Goal: Communication & Community: Answer question/provide support

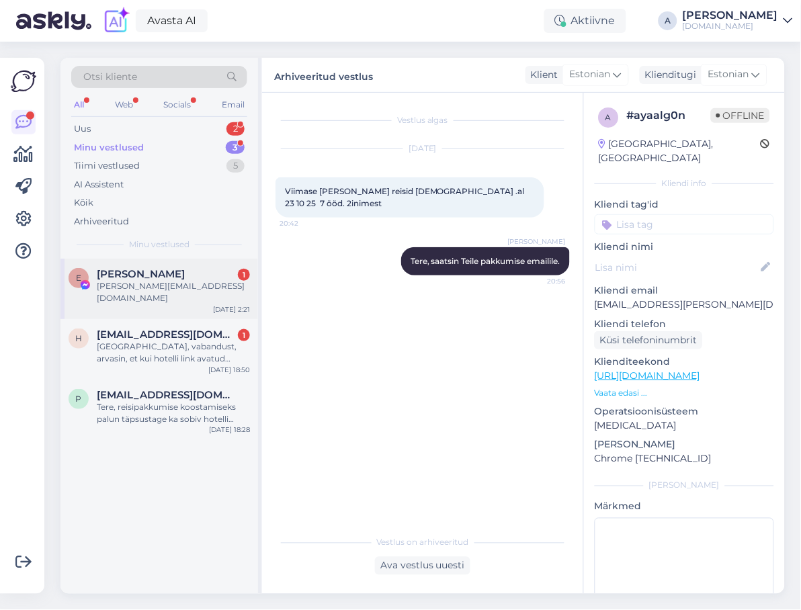
click at [120, 266] on div "E [PERSON_NAME] Onno 1 [PERSON_NAME][EMAIL_ADDRESS][DOMAIN_NAME] [DATE] 2:21" at bounding box center [159, 289] width 198 height 60
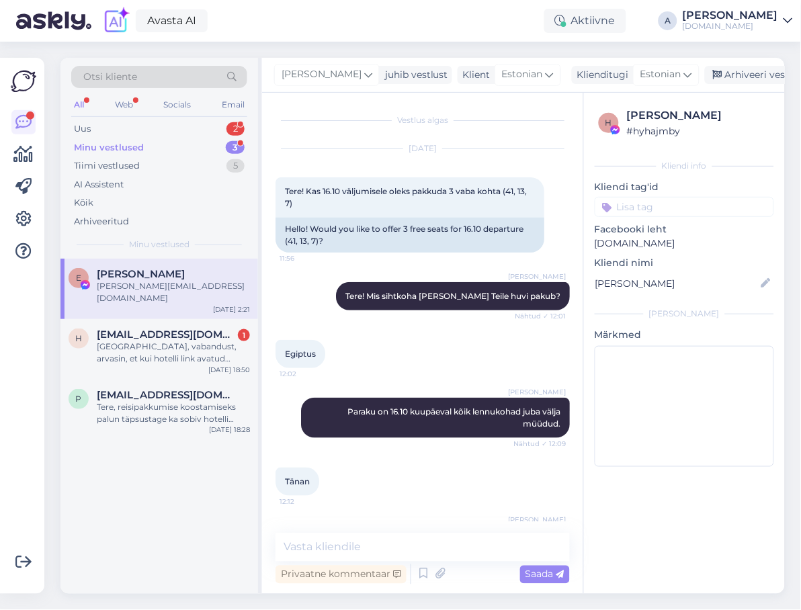
scroll to position [318, 0]
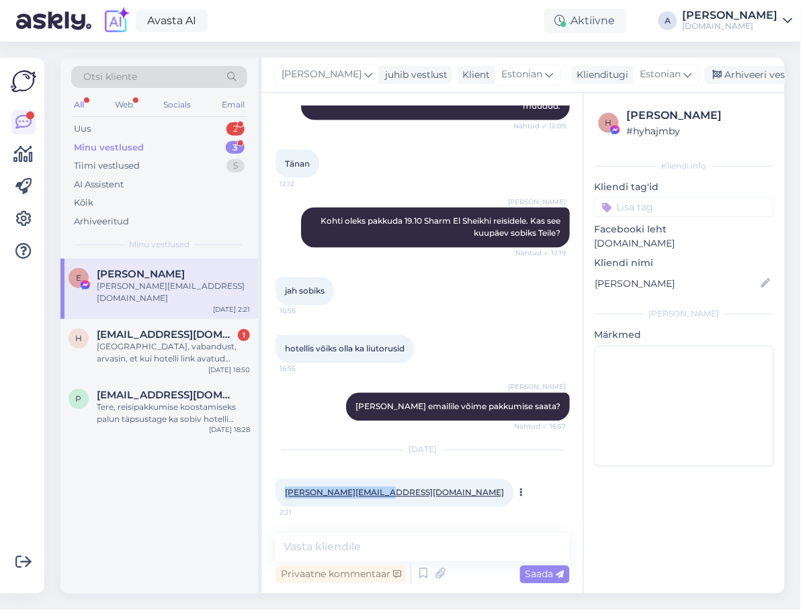
copy link "[PERSON_NAME][EMAIL_ADDRESS][DOMAIN_NAME]"
drag, startPoint x: 387, startPoint y: 489, endPoint x: 284, endPoint y: 489, distance: 102.8
click at [284, 489] on div "[PERSON_NAME][EMAIL_ADDRESS][DOMAIN_NAME] 2:21" at bounding box center [395, 493] width 238 height 28
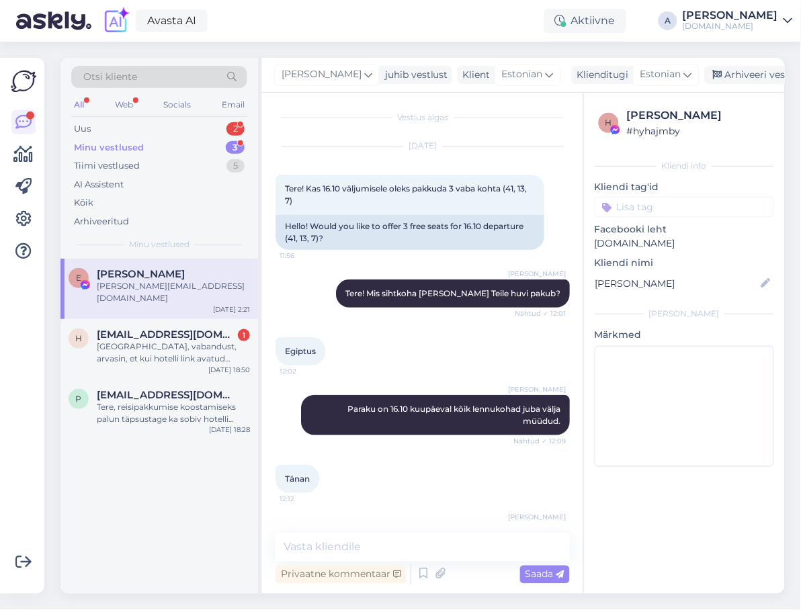
scroll to position [0, 0]
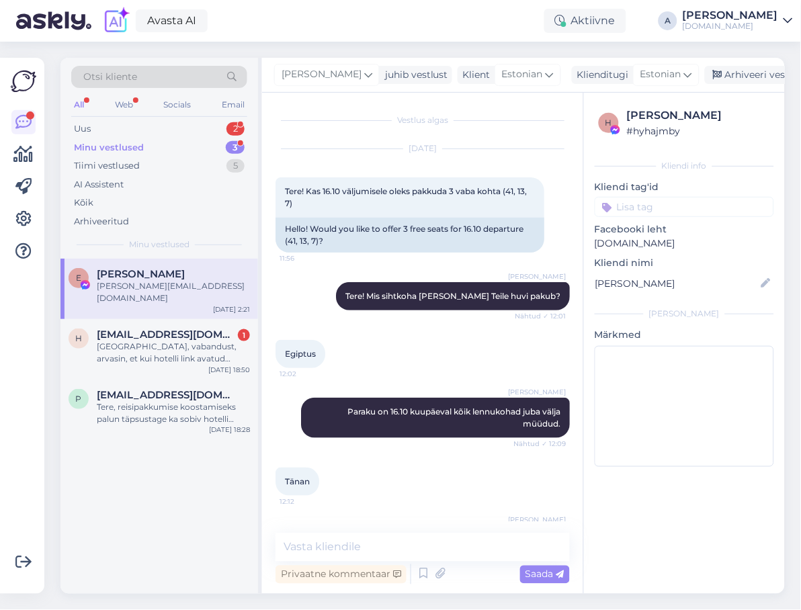
click at [345, 305] on div "[PERSON_NAME] Tere! Mis sihtkoha [PERSON_NAME] Teile huvi pakub? Nähtud ✓ 12:01" at bounding box center [423, 296] width 294 height 58
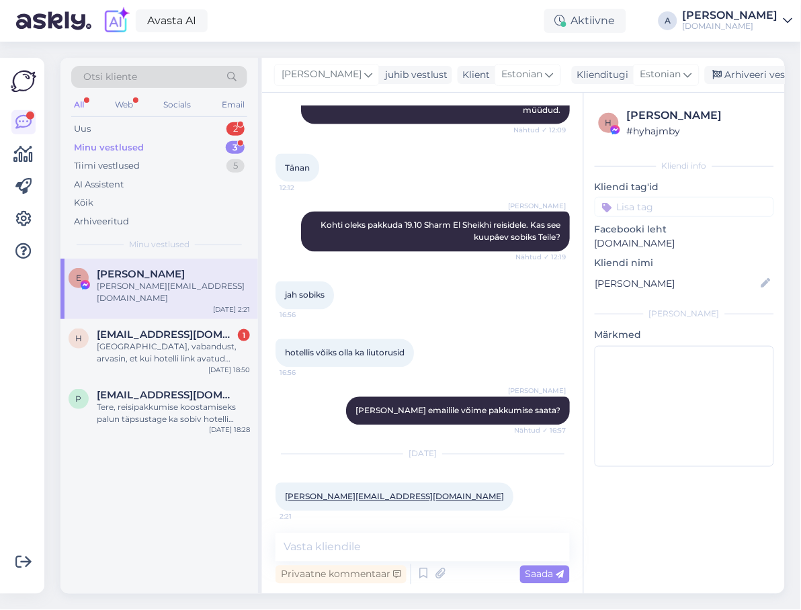
scroll to position [318, 0]
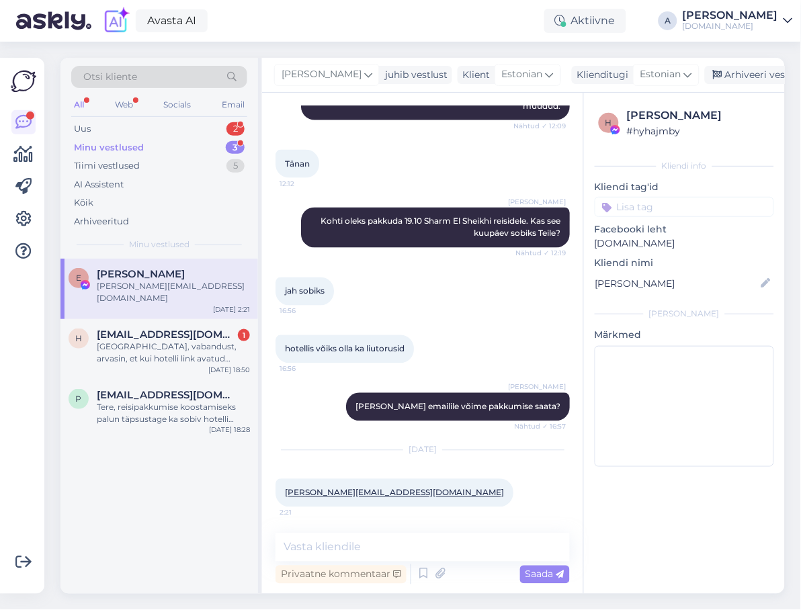
click at [339, 373] on div "hotellis võiks olla ka liutorusid 16:56" at bounding box center [423, 350] width 294 height 58
copy link "[PERSON_NAME][EMAIL_ADDRESS][DOMAIN_NAME]"
drag, startPoint x: 385, startPoint y: 495, endPoint x: 282, endPoint y: 494, distance: 102.8
click at [282, 494] on div "[PERSON_NAME][EMAIL_ADDRESS][DOMAIN_NAME] 2:21" at bounding box center [395, 493] width 238 height 28
drag, startPoint x: 408, startPoint y: 538, endPoint x: 409, endPoint y: 544, distance: 6.9
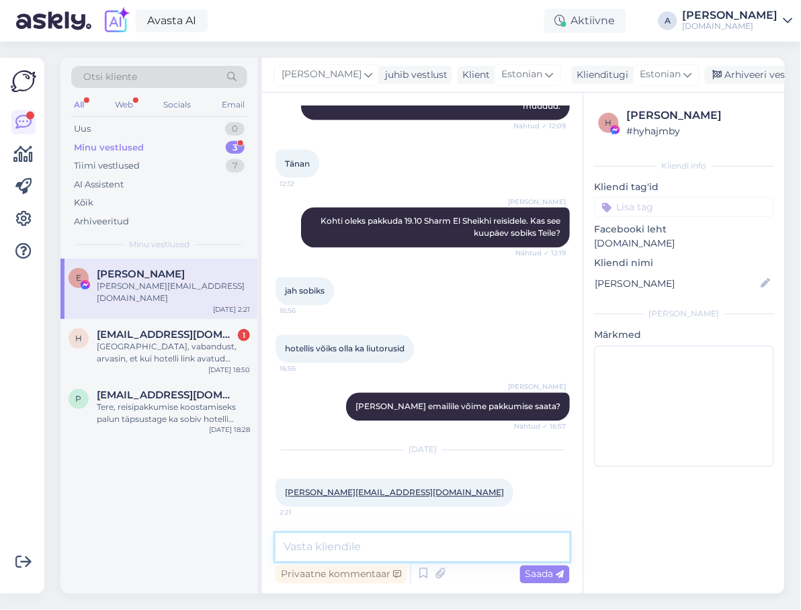
click at [409, 543] on textarea at bounding box center [423, 548] width 294 height 28
type textarea "saatsin Teile pakkumise emailile, Alles on viimased [PERSON_NAME]!"
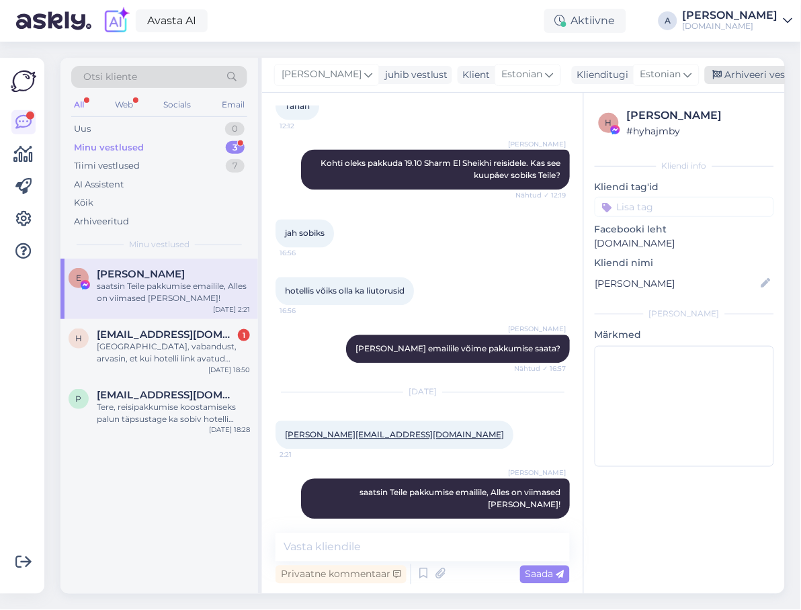
click at [730, 71] on div "Arhiveeri vestlus" at bounding box center [756, 75] width 103 height 18
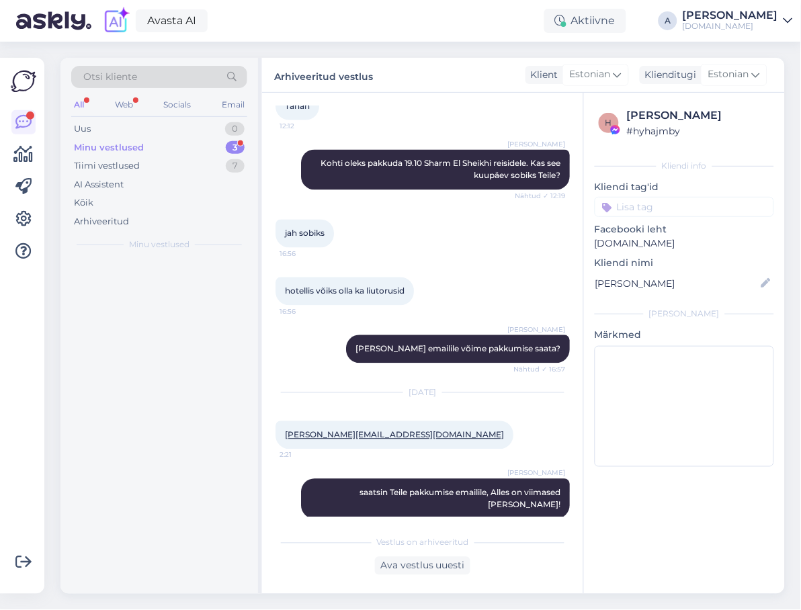
scroll to position [380, 0]
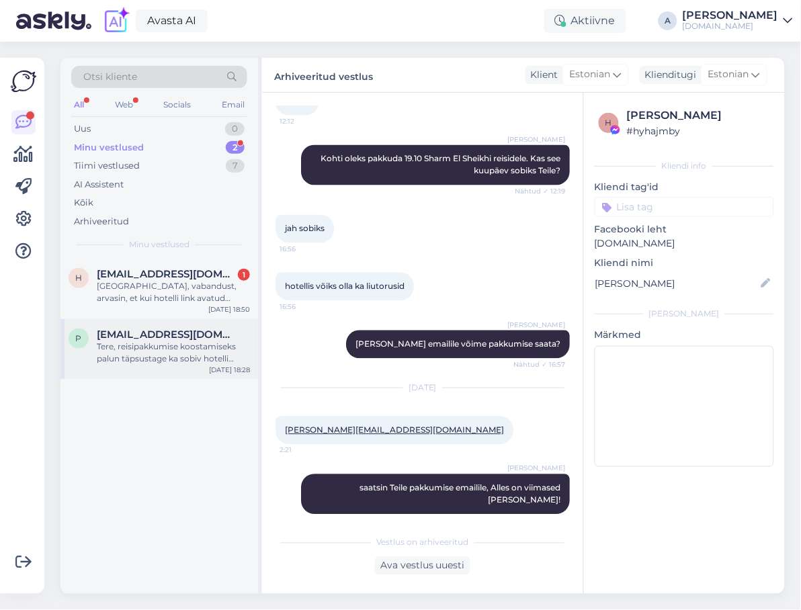
click at [235, 335] on div "[EMAIL_ADDRESS][DOMAIN_NAME]" at bounding box center [173, 335] width 153 height 12
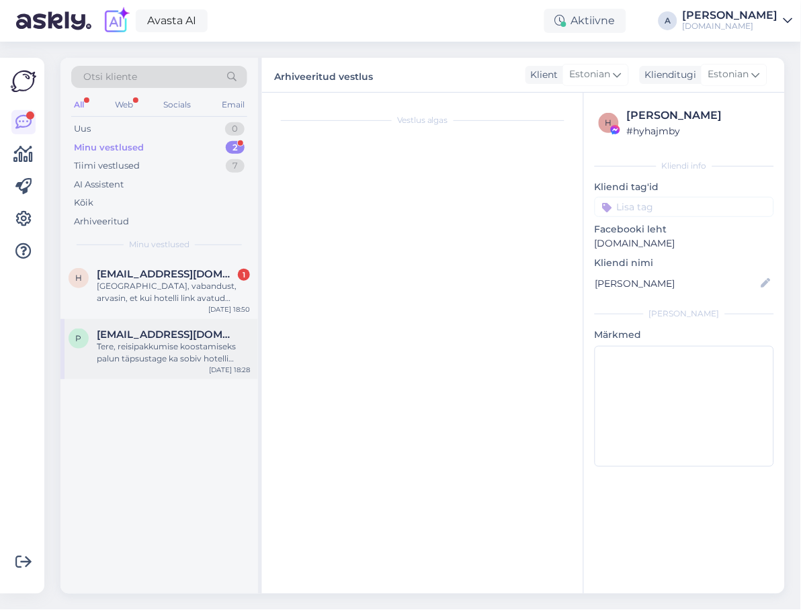
scroll to position [0, 0]
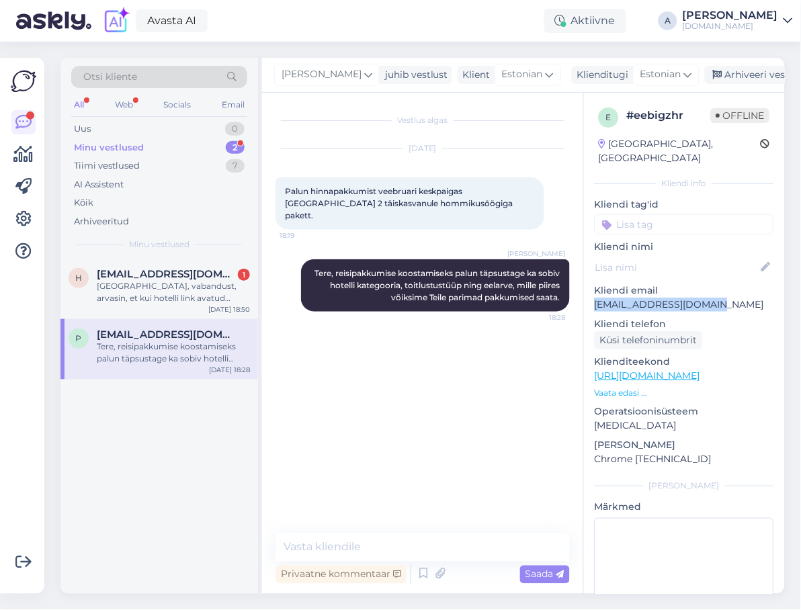
drag, startPoint x: 727, startPoint y: 292, endPoint x: 587, endPoint y: 288, distance: 139.8
click at [587, 288] on div "e # eebigzhr Offline [GEOGRAPHIC_DATA], [GEOGRAPHIC_DATA] Kliendi info Kliendi …" at bounding box center [684, 376] width 201 height 567
copy p "[EMAIL_ADDRESS][DOMAIN_NAME]"
click at [354, 320] on div "Vestlus algas [DATE] Palun hinnapakkumist veebruari keskpaigas [GEOGRAPHIC_DATA…" at bounding box center [429, 313] width 306 height 415
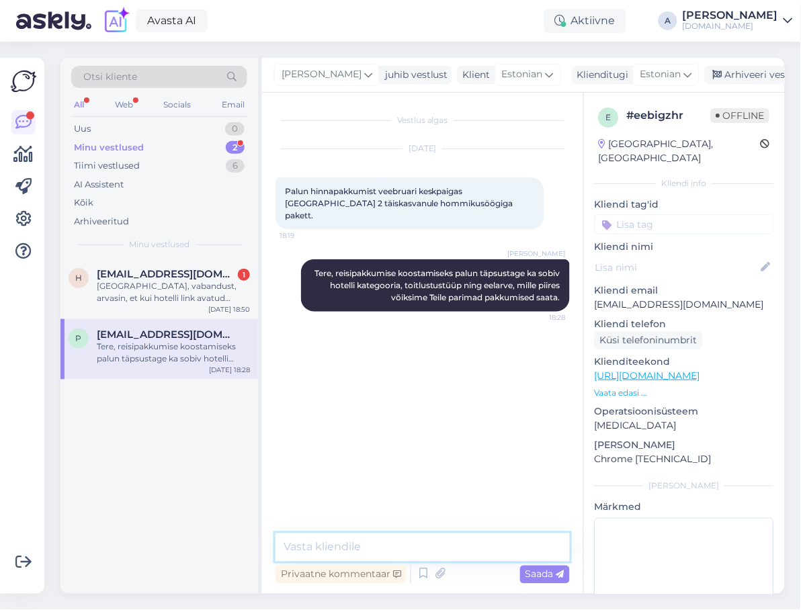
click at [354, 545] on textarea at bounding box center [423, 548] width 294 height 28
type textarea "? :)"
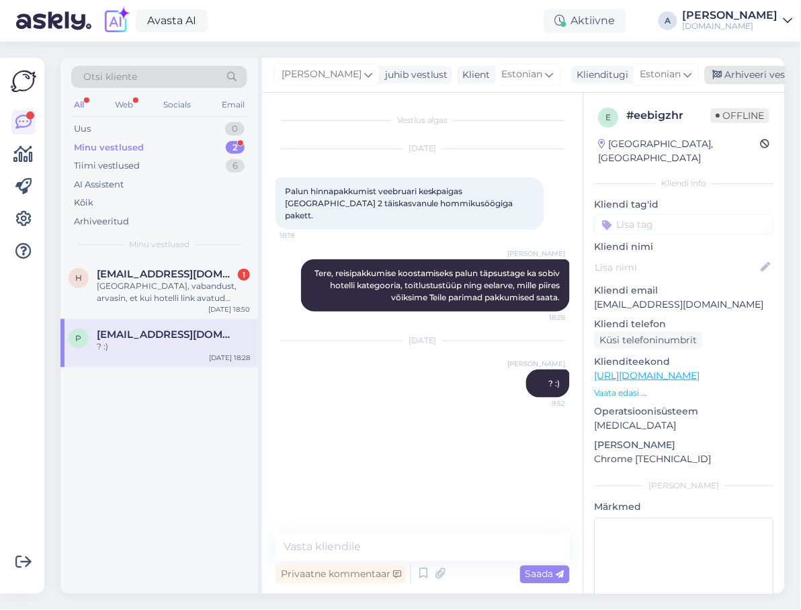
click at [731, 70] on div "Arhiveeri vestlus" at bounding box center [756, 75] width 103 height 18
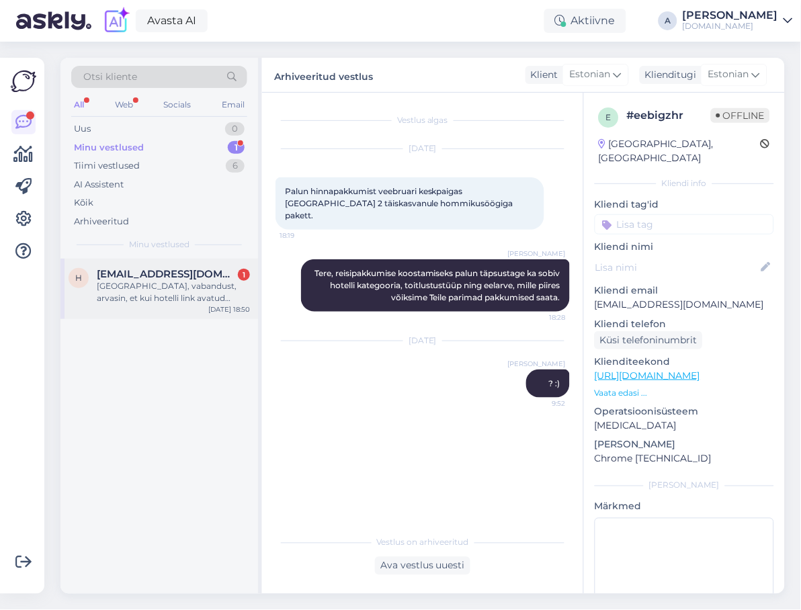
click at [215, 280] on div "[GEOGRAPHIC_DATA], vabandust, arvasin, et kui hotelli link avatud näitab see ko…" at bounding box center [173, 292] width 153 height 24
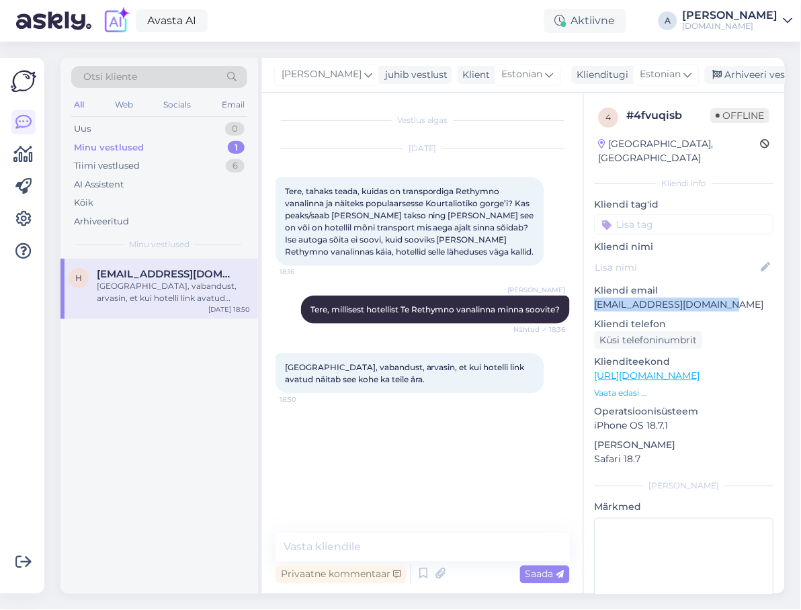
copy p "[EMAIL_ADDRESS][DOMAIN_NAME]"
drag, startPoint x: 720, startPoint y: 293, endPoint x: 597, endPoint y: 292, distance: 123.7
click at [597, 298] on p "[EMAIL_ADDRESS][DOMAIN_NAME]" at bounding box center [684, 305] width 179 height 14
click at [634, 387] on p "Vaata edasi ..." at bounding box center [684, 393] width 179 height 12
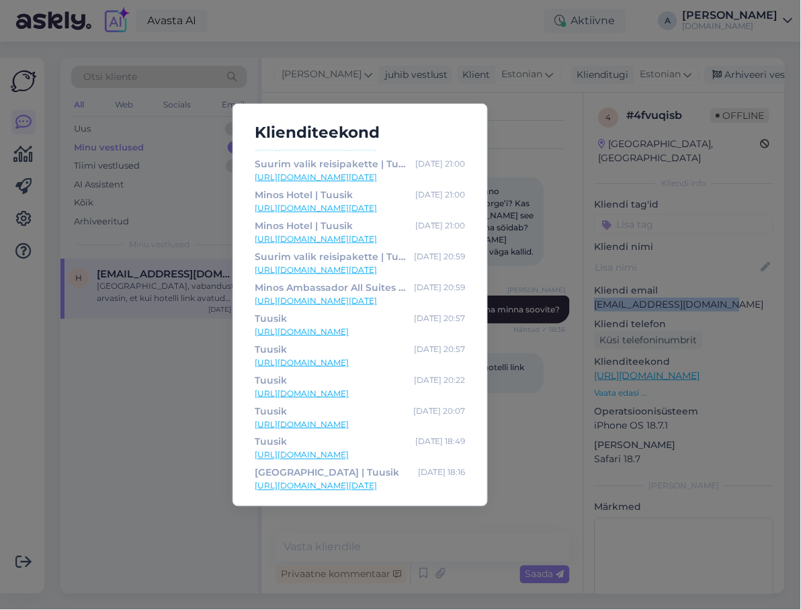
scroll to position [273, 0]
click at [407, 485] on link "[URL][DOMAIN_NAME][DATE]" at bounding box center [360, 486] width 211 height 12
click at [544, 193] on div "Klienditeekond Tuusik [DATE] 9:34 [URL][DOMAIN_NAME] Sunset Boutique Hotel & Sp…" at bounding box center [400, 305] width 801 height 610
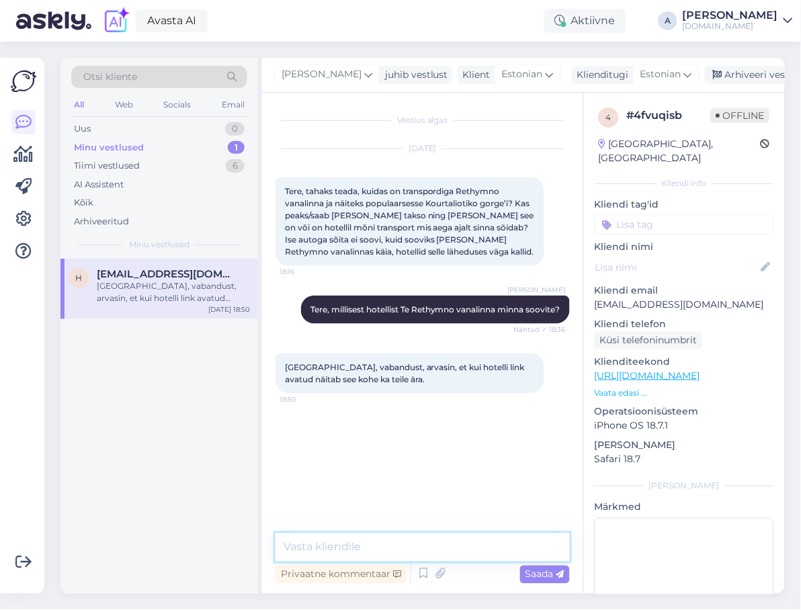
click at [413, 556] on textarea at bounding box center [423, 548] width 294 height 28
type textarea "Saatsin Teile pakkumise emailile :)"
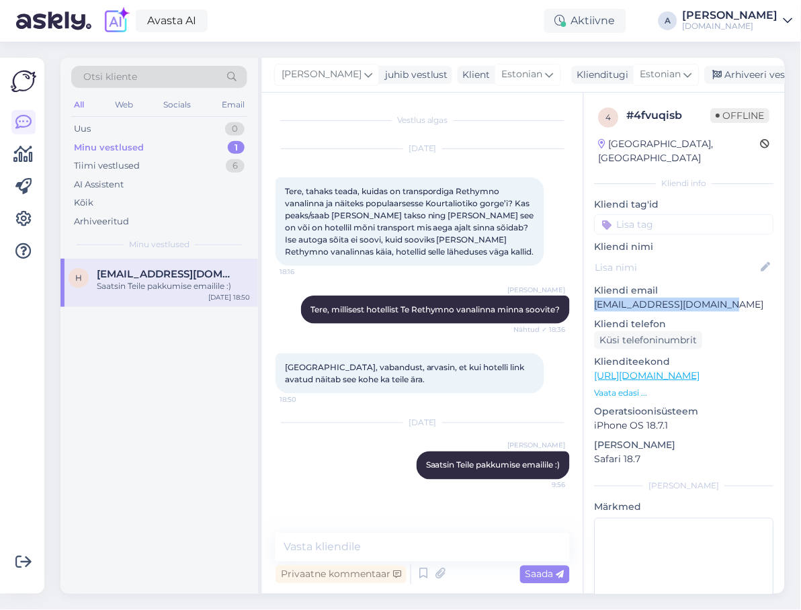
copy p "[EMAIL_ADDRESS][DOMAIN_NAME]"
drag, startPoint x: 733, startPoint y: 288, endPoint x: 157, endPoint y: 217, distance: 580.3
click at [582, 294] on div "Vestlus algas [DATE] Tere, tahaks teada, kuidas on transpordiga Rethymno vanali…" at bounding box center [523, 343] width 523 height 501
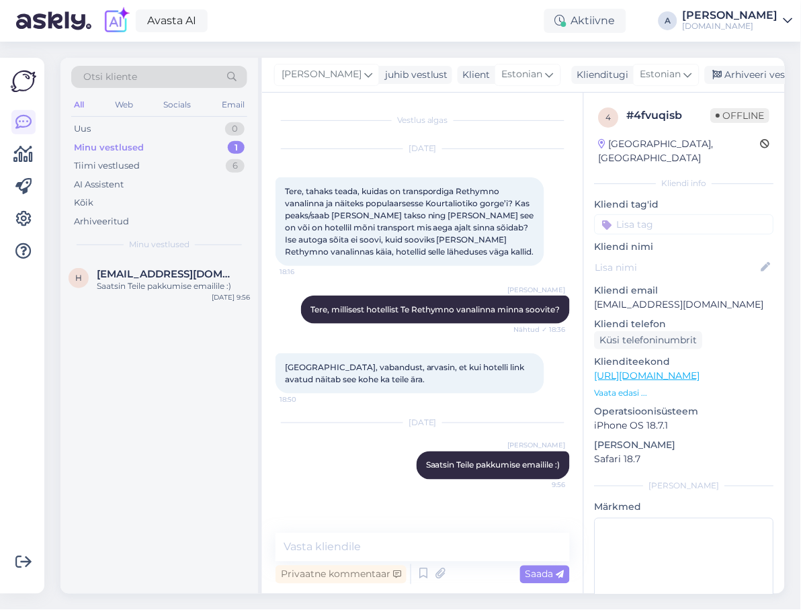
click at [438, 268] on div "[DATE] Tere, tahaks teada, kuidas on transpordiga Rethymno vanalinna ja näiteks…" at bounding box center [423, 207] width 294 height 147
click at [714, 73] on div "Arhiveeri vestlus" at bounding box center [756, 75] width 103 height 18
